Goal: Task Accomplishment & Management: Complete application form

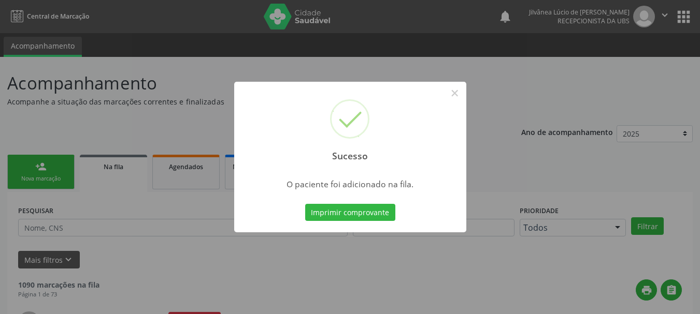
scroll to position [27, 0]
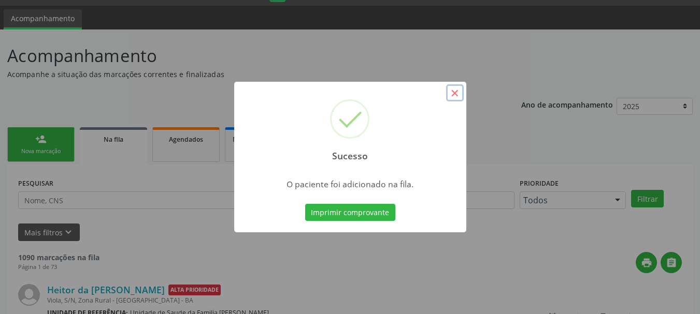
click at [457, 93] on button "×" at bounding box center [455, 93] width 18 height 18
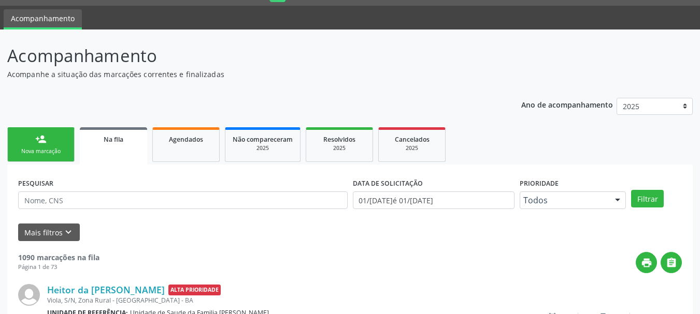
click at [51, 146] on link "person_add Nova marcação" at bounding box center [40, 144] width 67 height 35
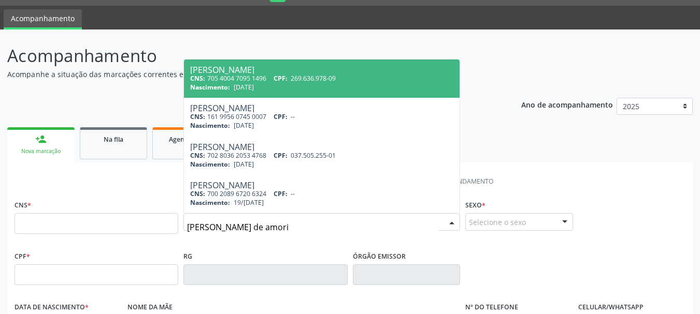
type input "[PERSON_NAME] de amorim"
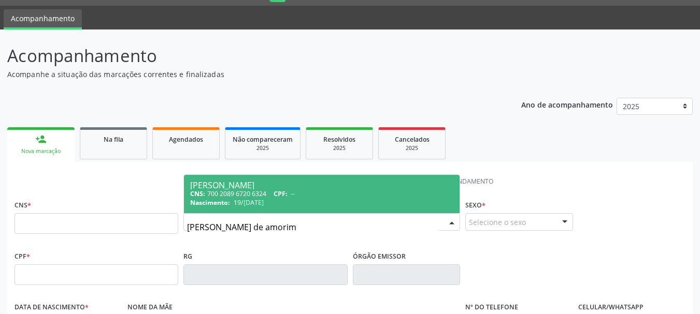
click at [244, 197] on div "CNS: 700 2089 6720 6324 CPF: --" at bounding box center [321, 194] width 263 height 9
type input "700 2089 6720 6324"
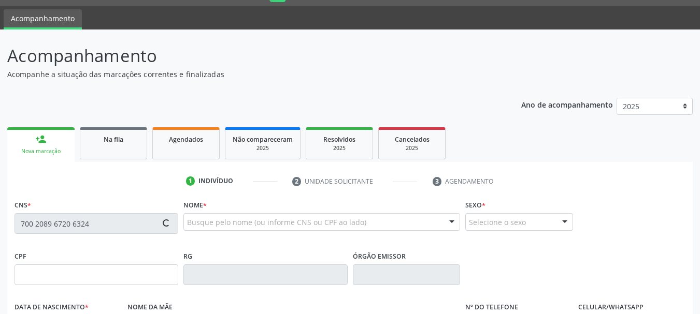
type input "19/[DATE]"
type input "[PERSON_NAME]"
type input "[PHONE_NUMBER]"
type input "50"
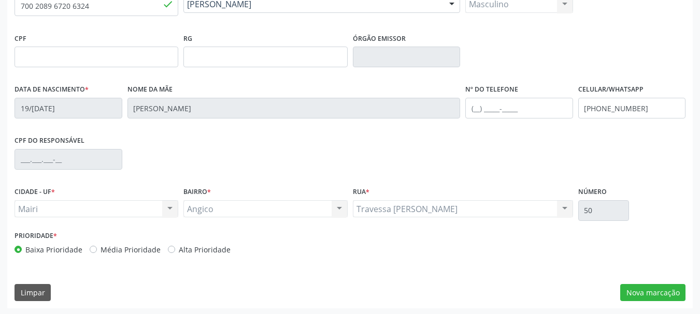
scroll to position [247, 0]
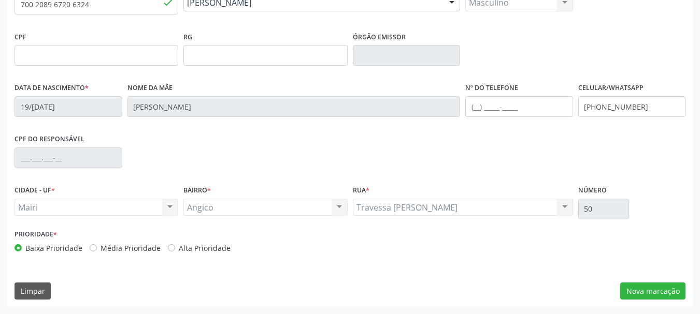
click at [101, 251] on label "Média Prioridade" at bounding box center [131, 248] width 60 height 11
click at [91, 251] on input "Média Prioridade" at bounding box center [93, 247] width 7 height 9
radio input "true"
click at [643, 293] on button "Nova marcação" at bounding box center [652, 292] width 65 height 18
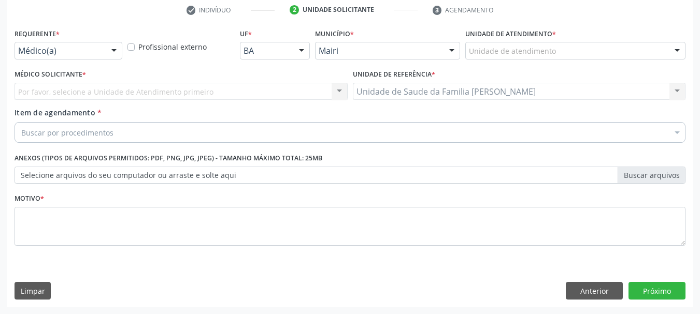
scroll to position [199, 0]
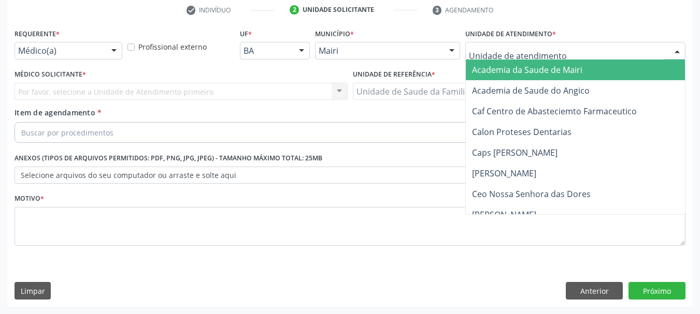
type input "j"
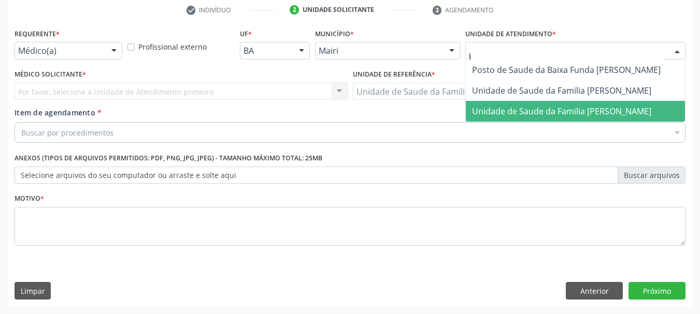
click at [506, 108] on span "Unidade de Saude da Familia [PERSON_NAME]" at bounding box center [561, 111] width 179 height 11
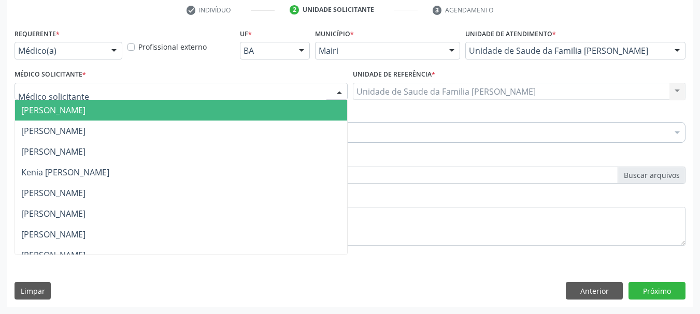
click at [306, 89] on div at bounding box center [181, 92] width 333 height 18
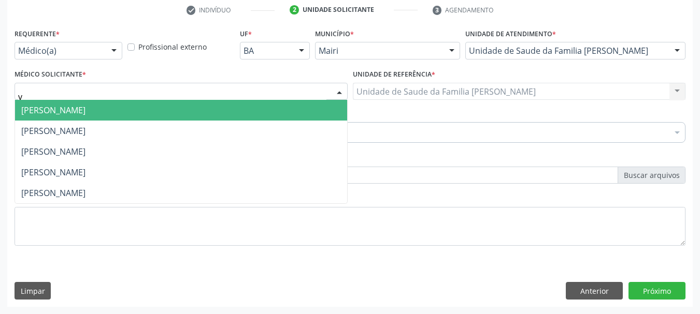
type input "vi"
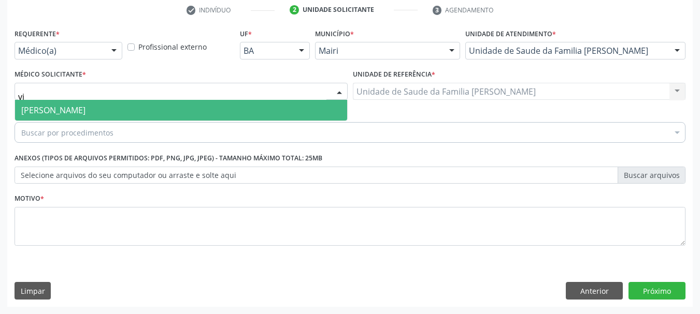
click at [79, 109] on span "[PERSON_NAME]" at bounding box center [53, 110] width 64 height 11
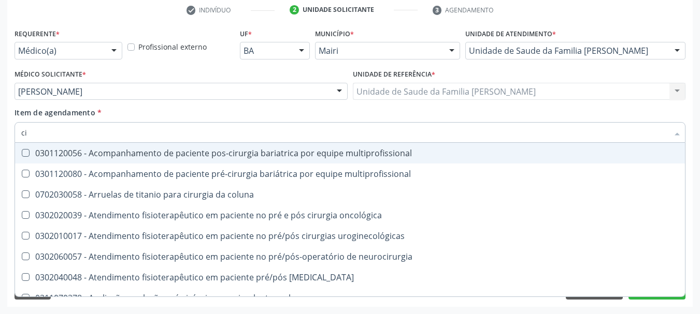
type input "c"
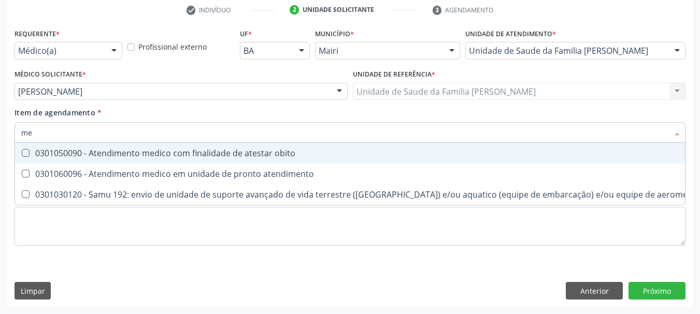
type input "m"
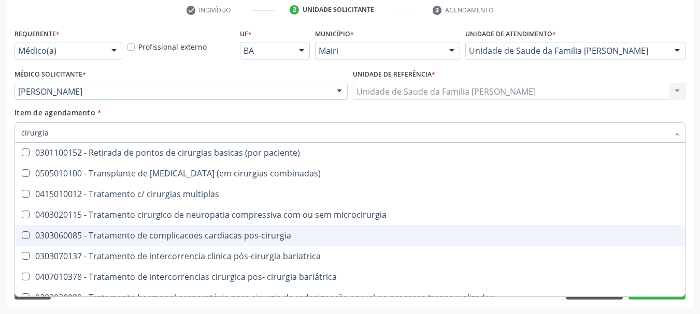
scroll to position [1380, 0]
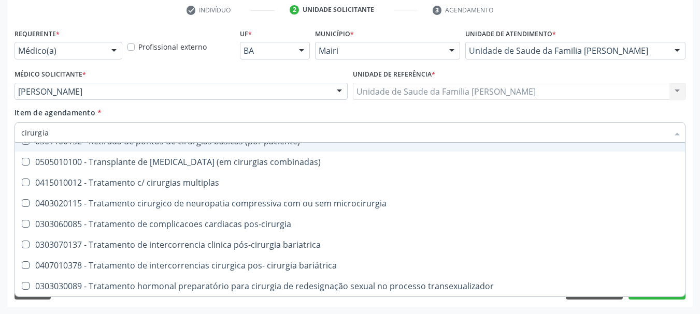
click at [57, 137] on input "cirurgia" at bounding box center [344, 132] width 647 height 21
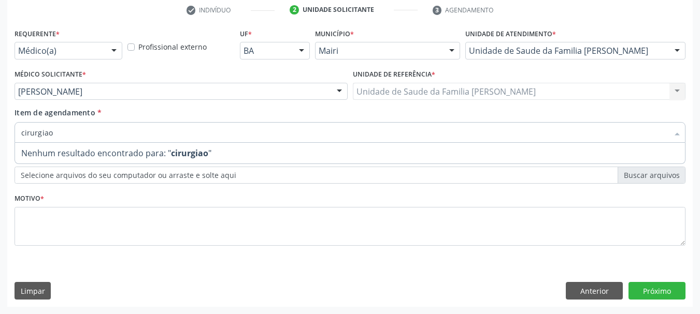
scroll to position [0, 0]
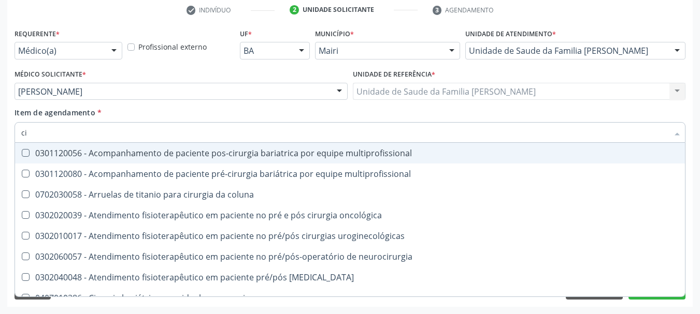
type input "c"
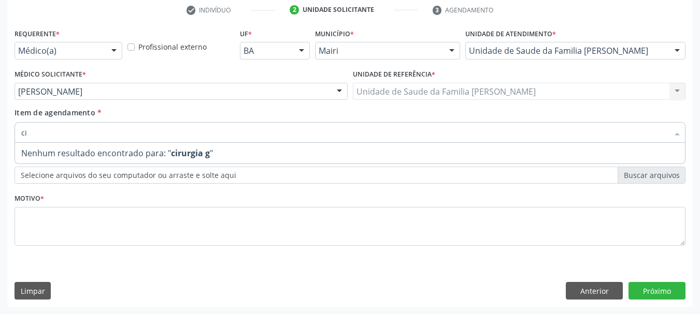
type input "c"
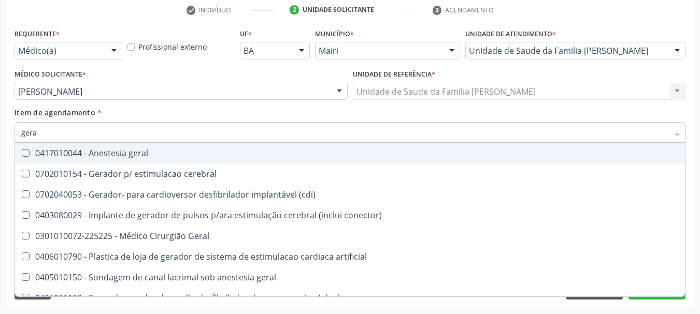
type input "geral"
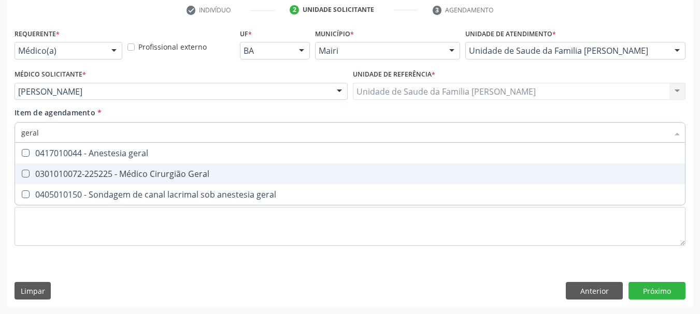
click at [116, 172] on div "0301010072-225225 - Médico Cirurgião Geral" at bounding box center [349, 174] width 657 height 8
checkbox Geral "true"
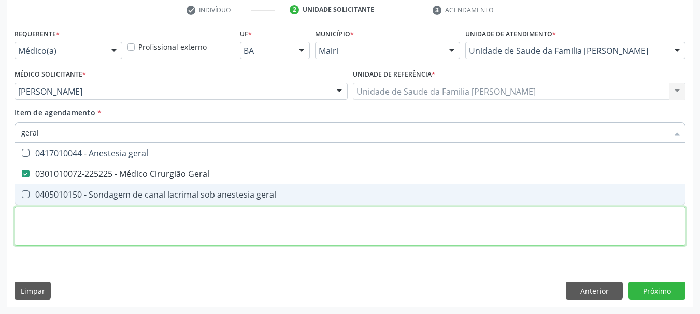
click at [71, 231] on div "Requerente * Médico(a) Médico(a) Enfermeiro(a) Paciente Nenhum resultado encont…" at bounding box center [350, 143] width 671 height 235
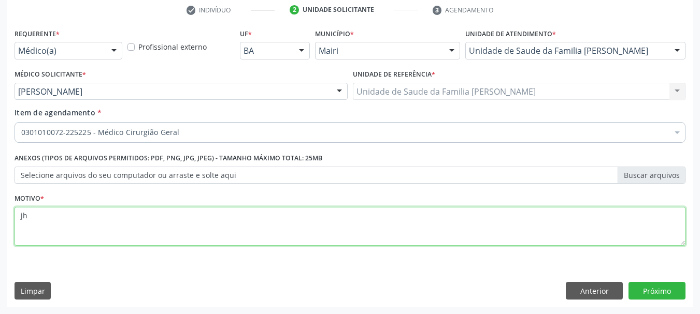
type textarea "j"
type textarea "[MEDICAL_DATA] inguinal direta a direita. ecaminho para avaliaçao cirurgica."
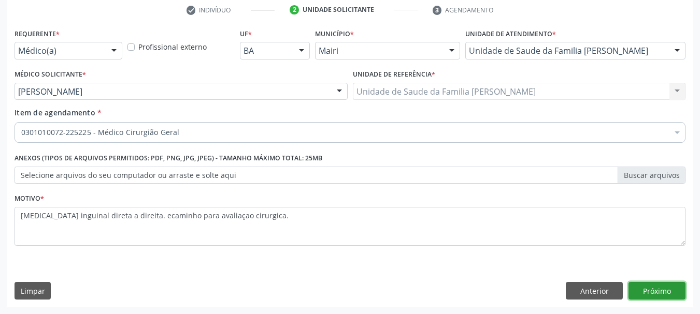
click at [674, 285] on button "Próximo" at bounding box center [656, 291] width 57 height 18
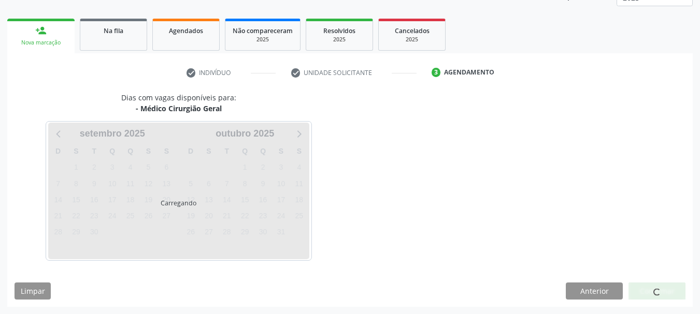
scroll to position [136, 0]
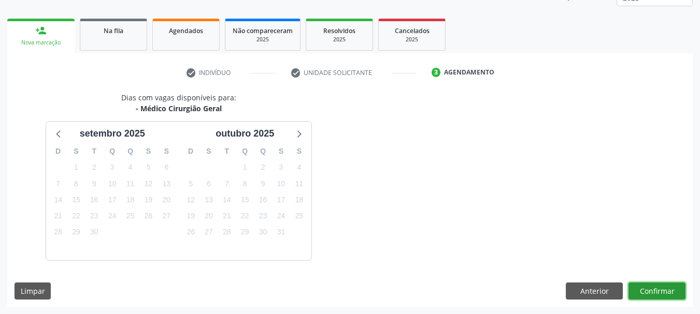
click at [675, 292] on button "Confirmar" at bounding box center [656, 292] width 57 height 18
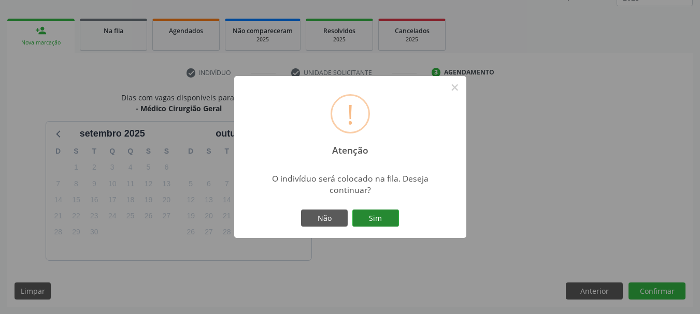
click at [373, 216] on button "Sim" at bounding box center [375, 219] width 47 height 18
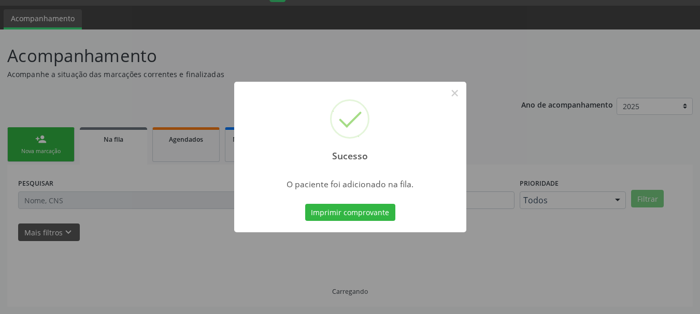
scroll to position [27, 0]
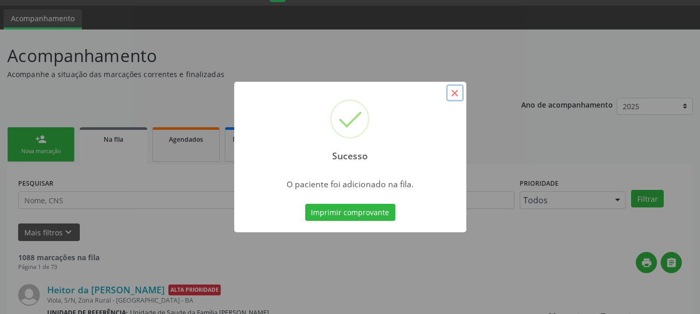
click at [452, 96] on button "×" at bounding box center [455, 93] width 18 height 18
